Goal: Task Accomplishment & Management: Manage account settings

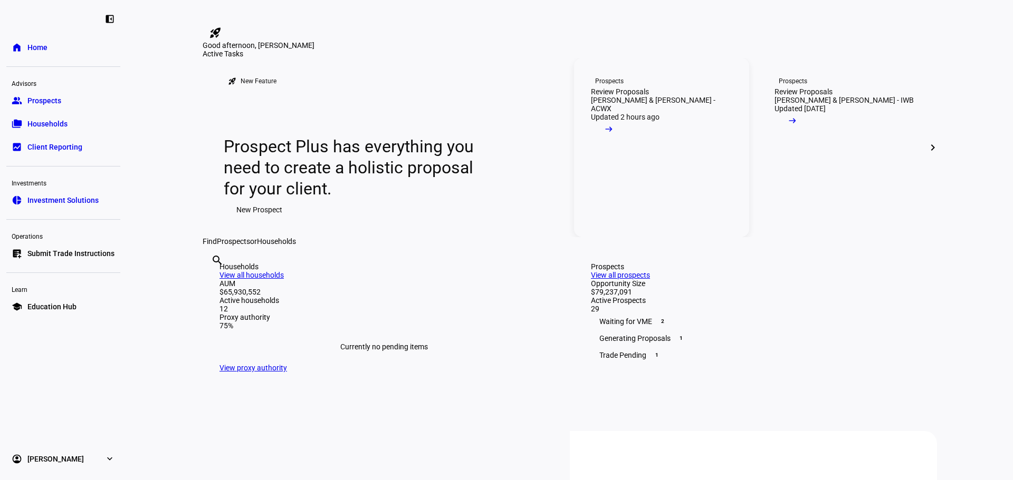
click at [601, 227] on link "Prospects Review Proposals [PERSON_NAME] & [PERSON_NAME] - ACWX Updated 2 hours…" at bounding box center [661, 147] width 175 height 179
click at [814, 96] on div "Review Proposals" at bounding box center [803, 92] width 58 height 8
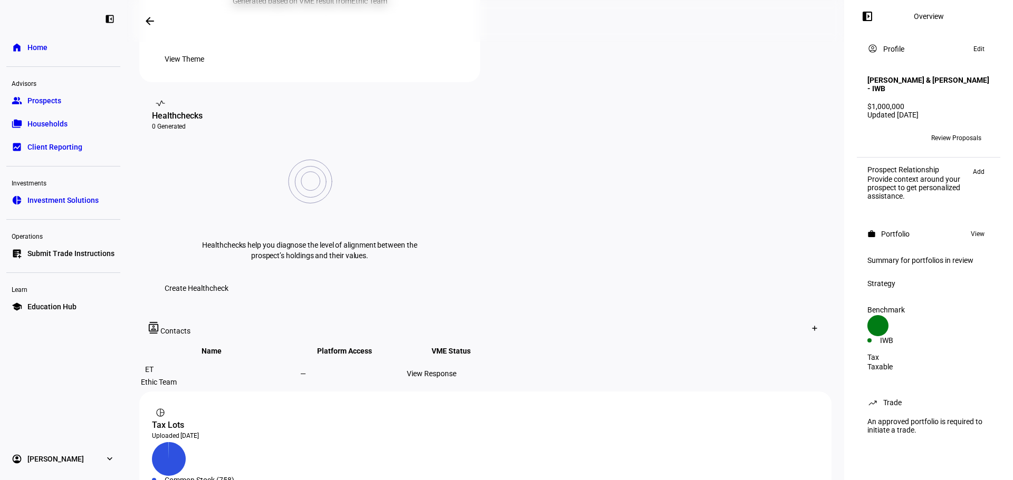
scroll to position [425, 0]
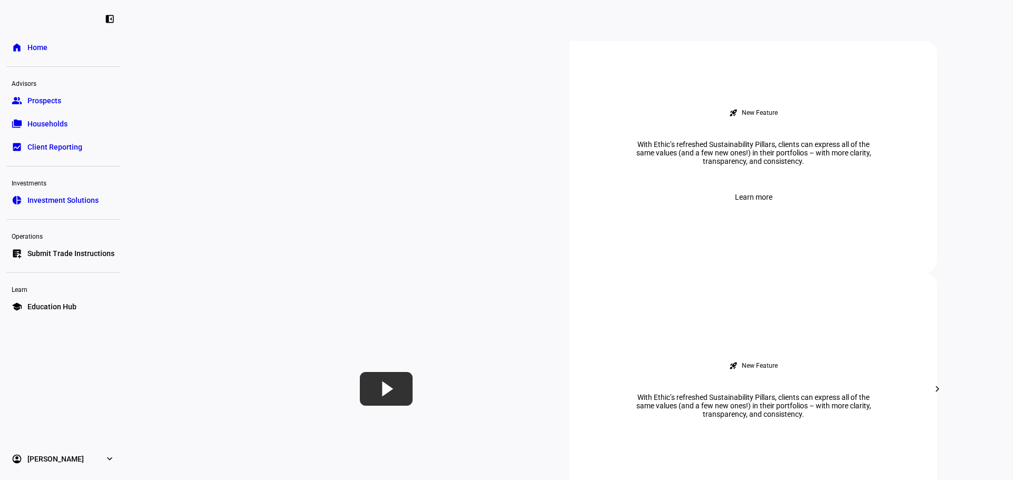
scroll to position [316, 0]
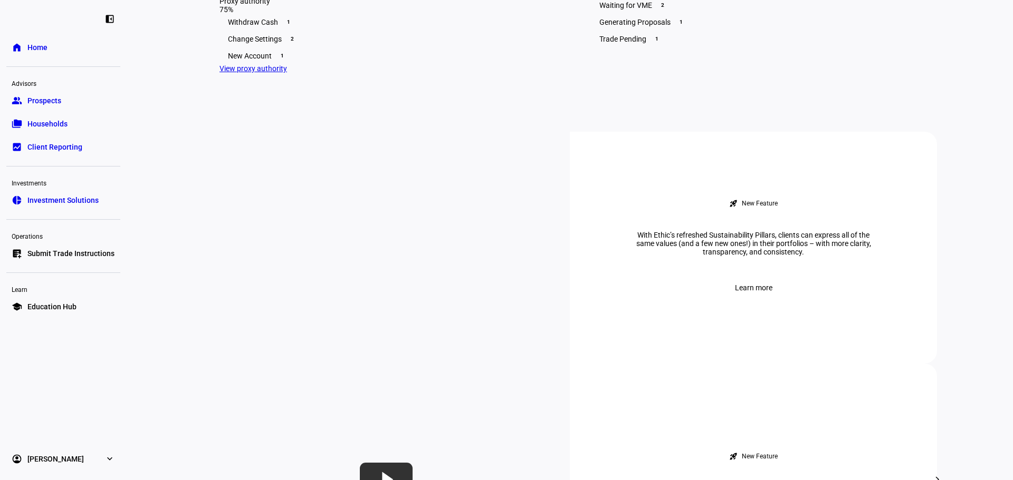
click at [705, 31] on div "Generating Proposals 1" at bounding box center [755, 22] width 329 height 17
click at [755, 31] on div "Generating Proposals 1" at bounding box center [755, 22] width 329 height 17
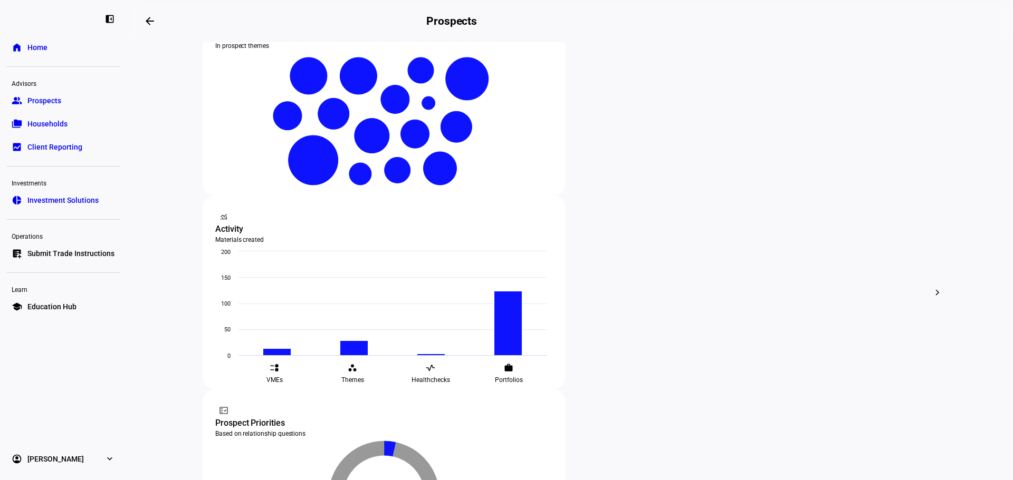
scroll to position [264, 0]
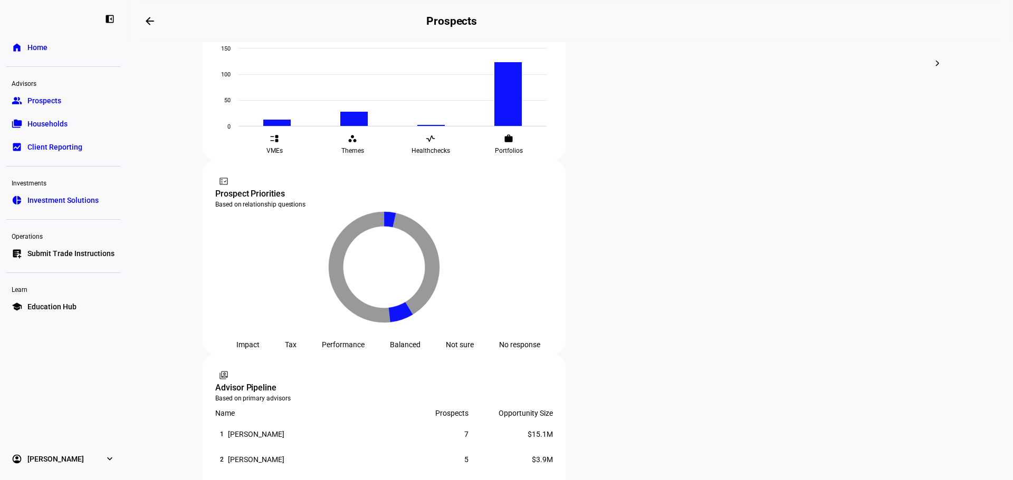
scroll to position [422, 0]
